Goal: Task Accomplishment & Management: Use online tool/utility

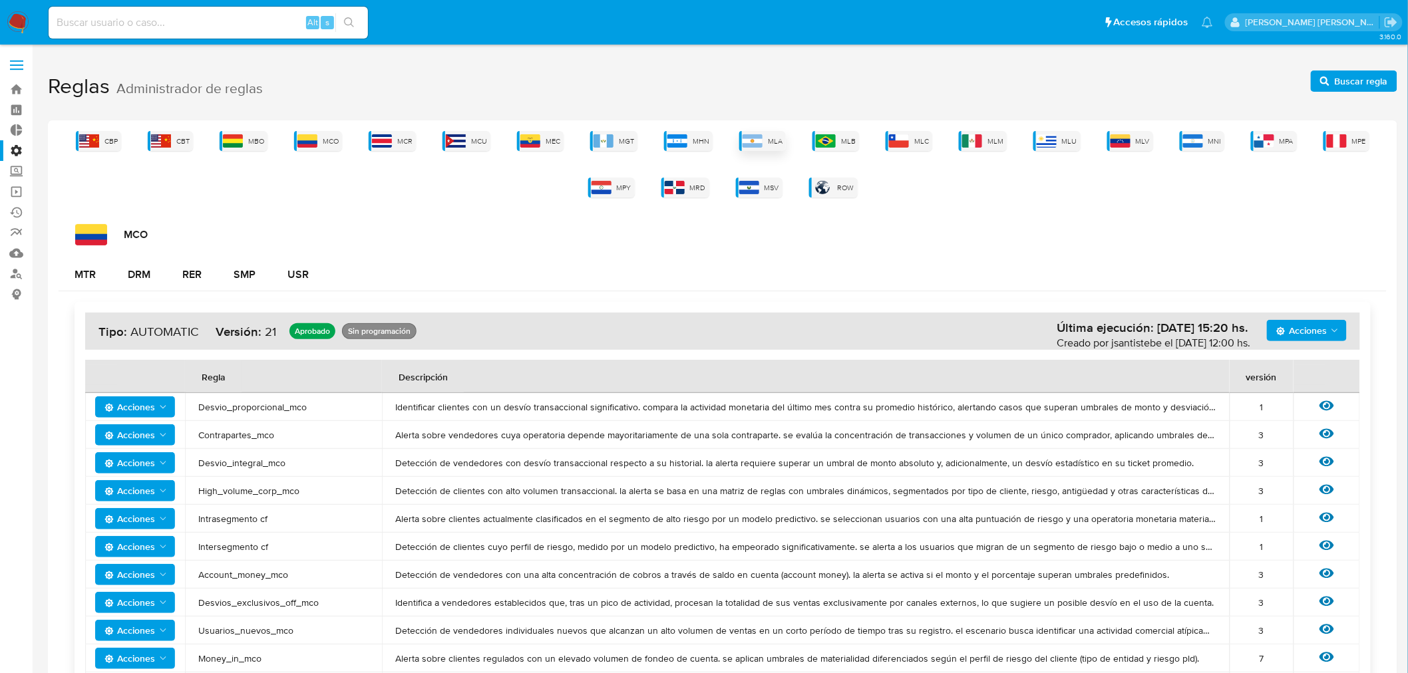
click at [773, 147] on div "MLA" at bounding box center [762, 141] width 47 height 20
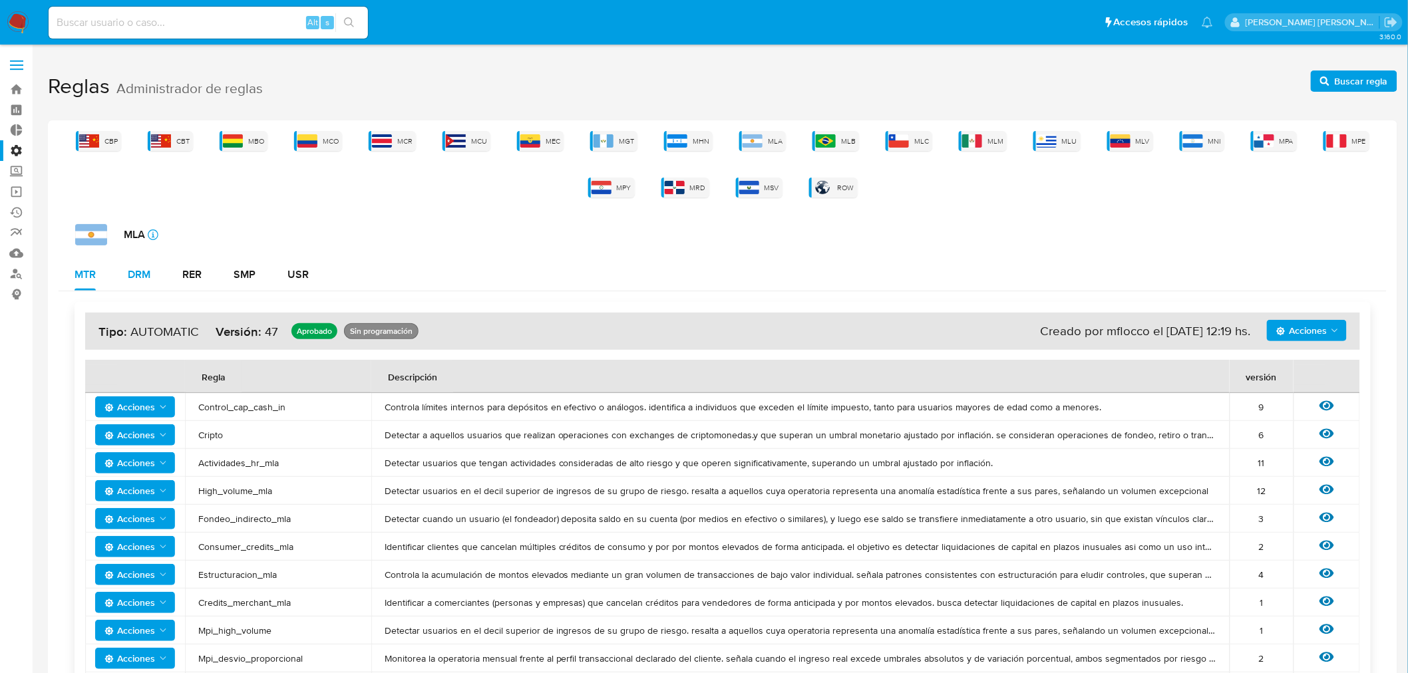
click at [138, 277] on div "DRM" at bounding box center [139, 274] width 23 height 11
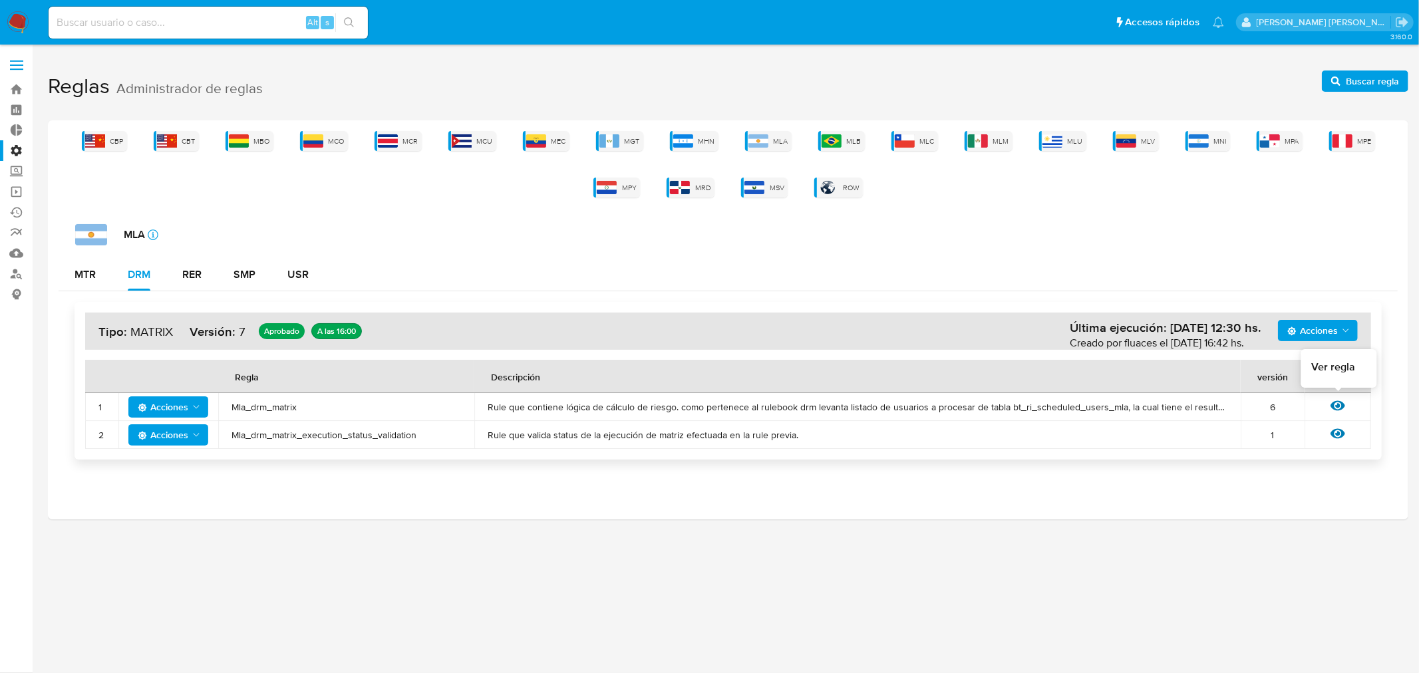
click at [1338, 409] on icon at bounding box center [1337, 406] width 15 height 10
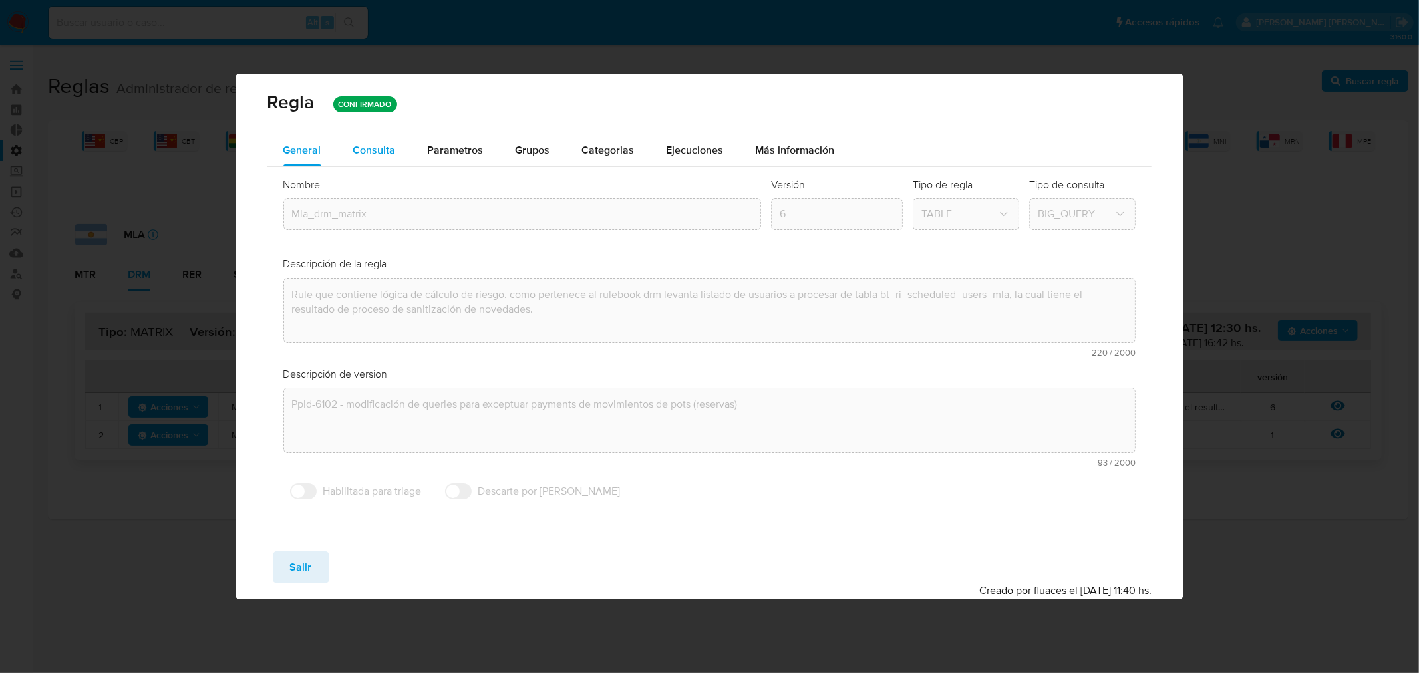
click at [382, 143] on span "Consulta" at bounding box center [374, 149] width 43 height 15
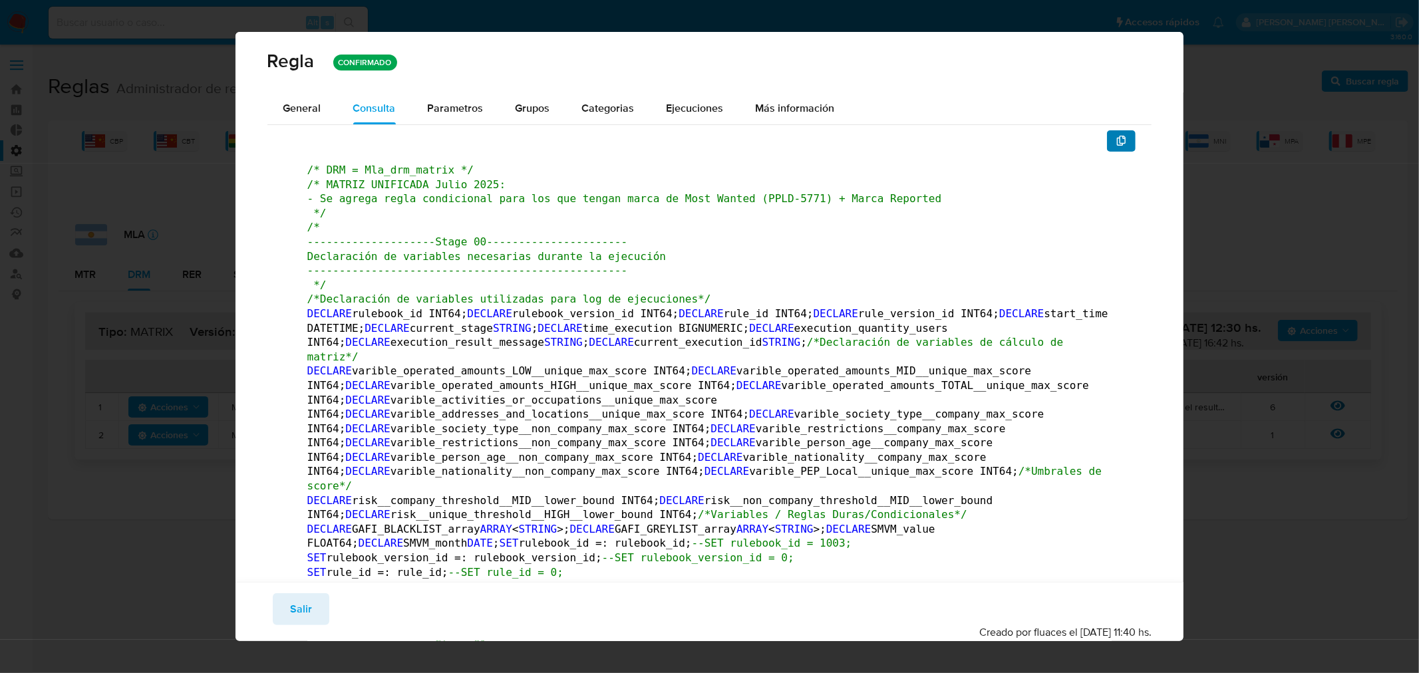
click at [1116, 143] on icon "button" at bounding box center [1121, 141] width 11 height 11
click at [310, 597] on button "Salir" at bounding box center [301, 609] width 57 height 32
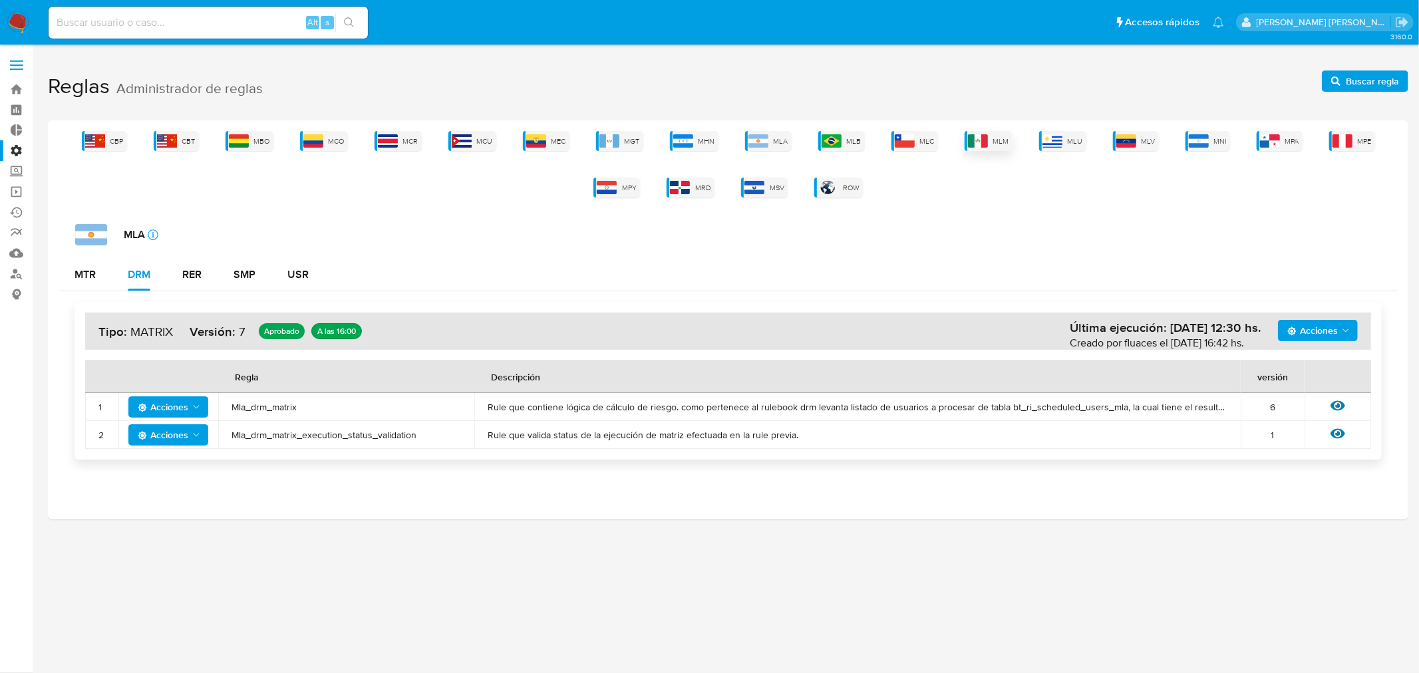
click at [982, 144] on img at bounding box center [978, 140] width 20 height 13
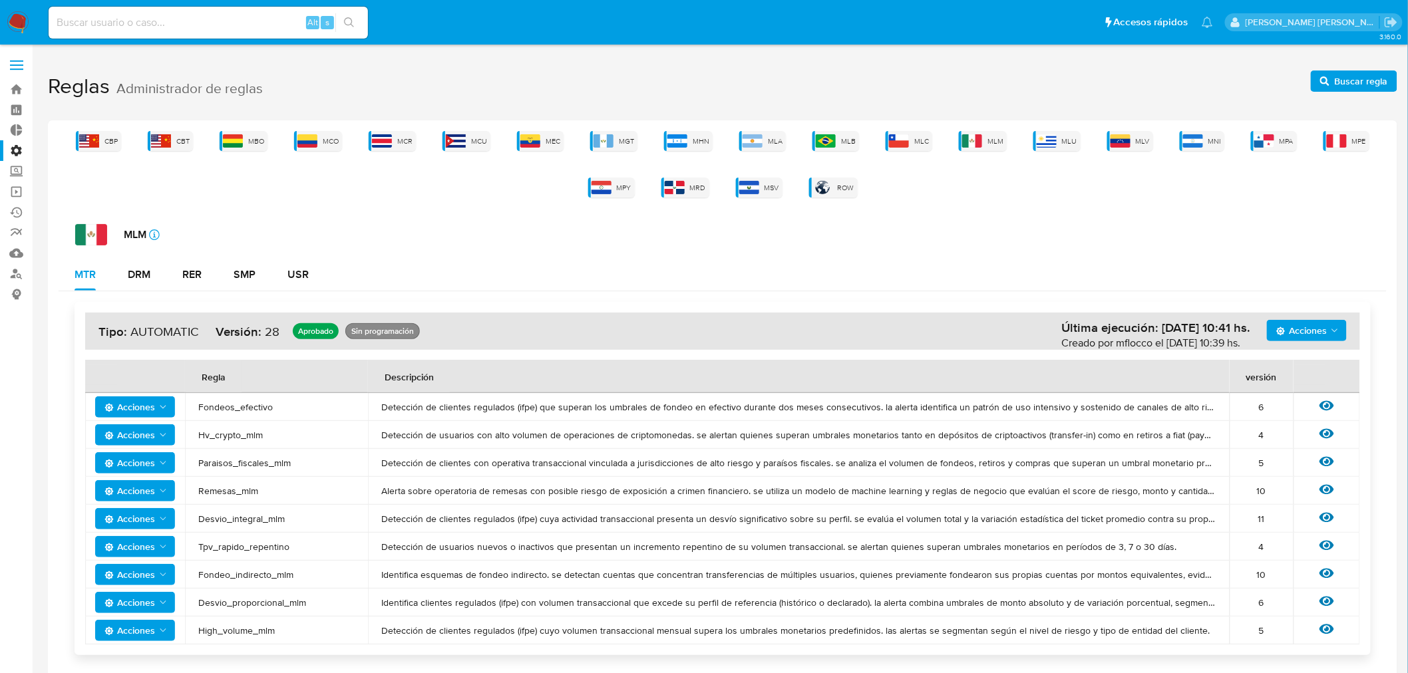
drag, startPoint x: 142, startPoint y: 281, endPoint x: 450, endPoint y: 311, distance: 308.8
click at [142, 282] on div "DRM" at bounding box center [139, 275] width 23 height 32
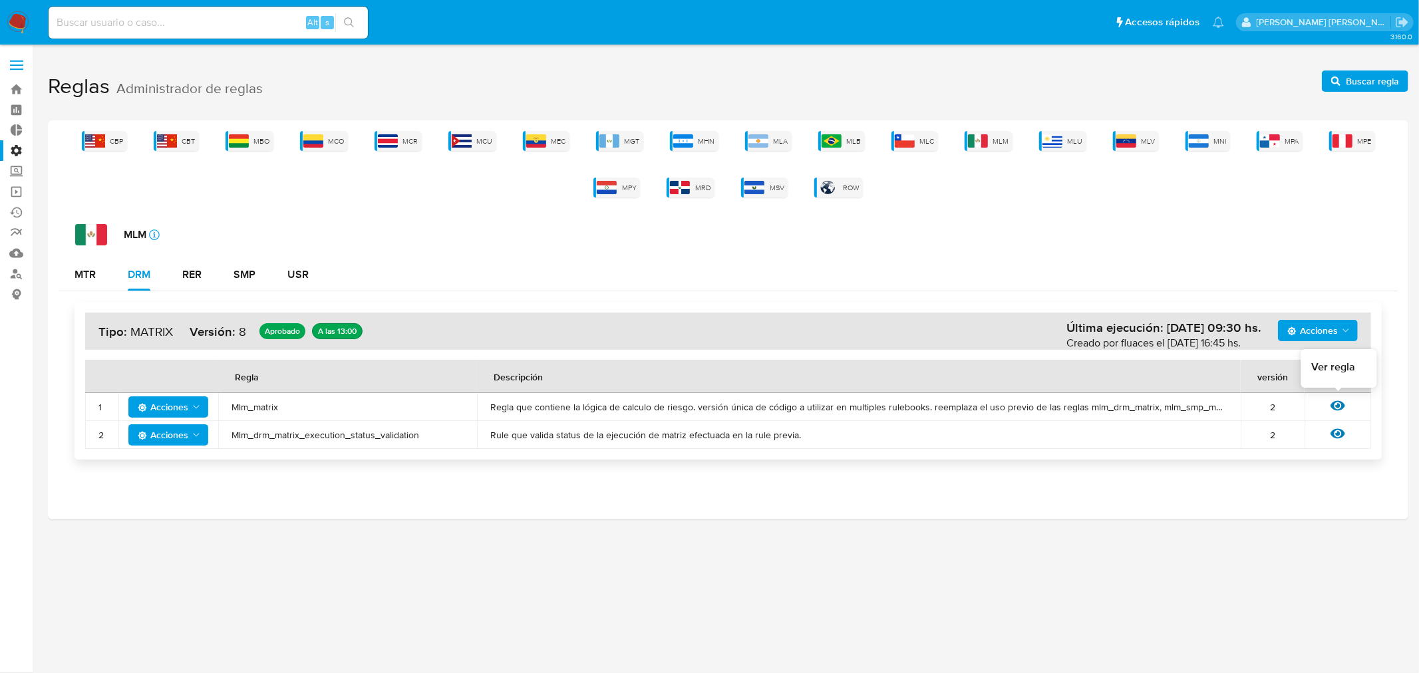
click at [1336, 406] on icon at bounding box center [1337, 406] width 15 height 10
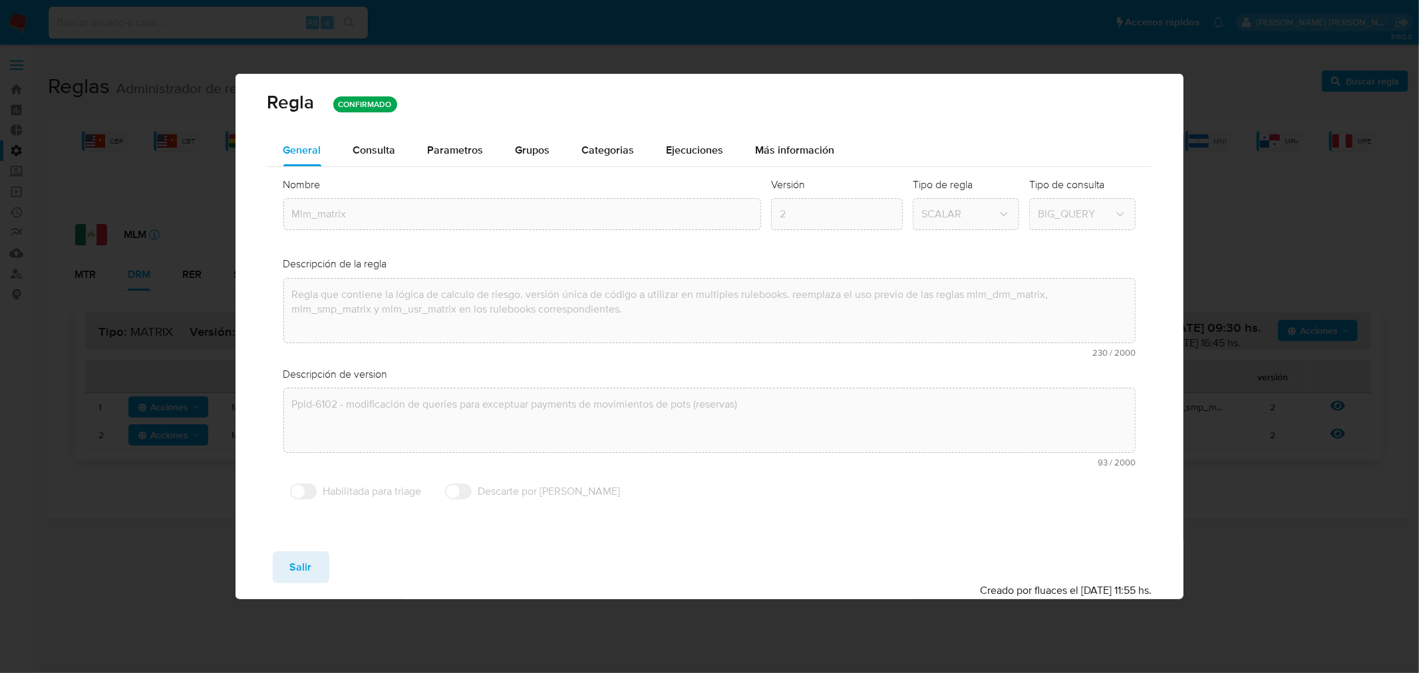
click at [362, 142] on span "Consulta" at bounding box center [374, 149] width 43 height 15
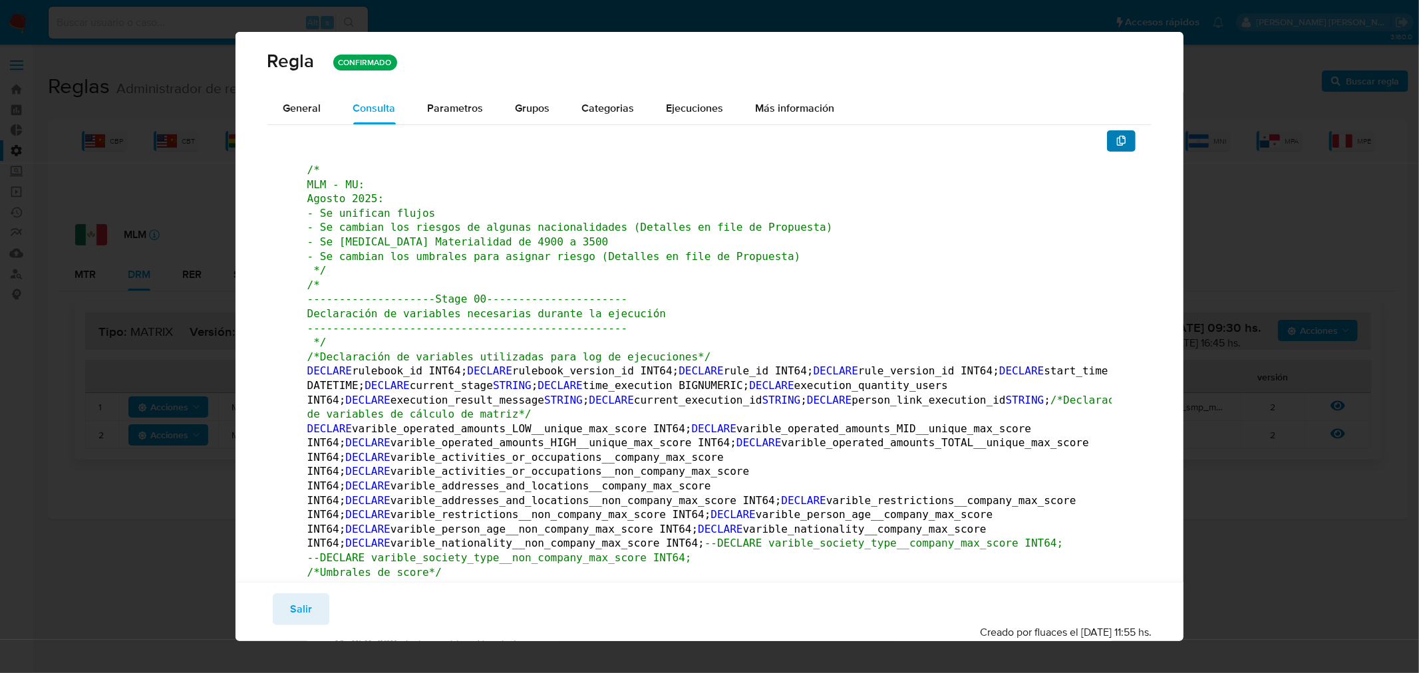
click at [1116, 147] on span "button" at bounding box center [1121, 141] width 11 height 19
